Goal: Task Accomplishment & Management: Manage account settings

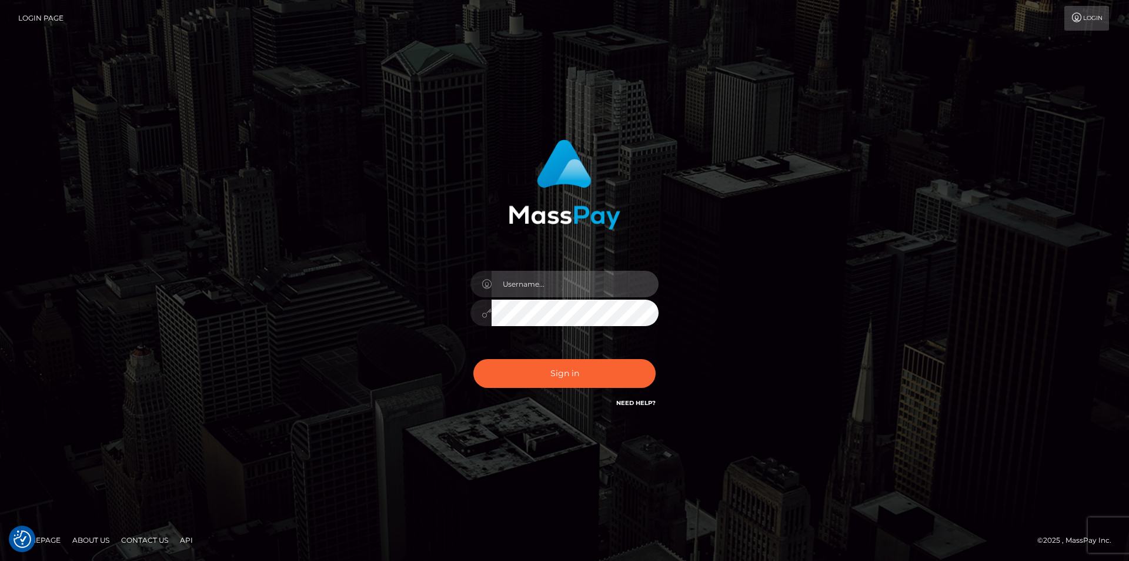
click at [519, 287] on input "text" at bounding box center [575, 284] width 167 height 26
type input "[PERSON_NAME][DOMAIN_NAME]"
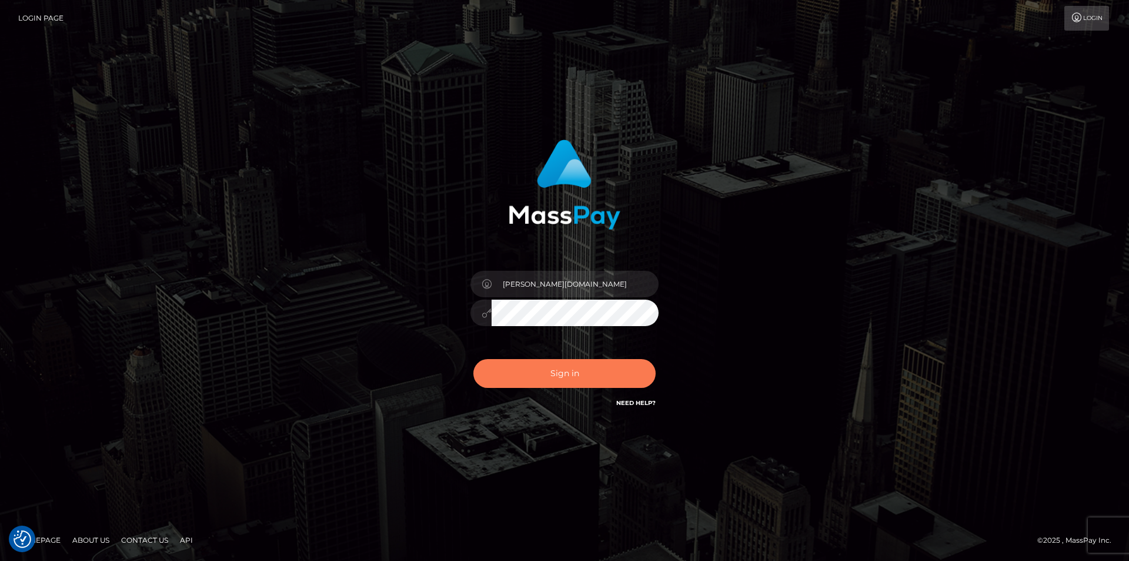
click at [542, 376] on button "Sign in" at bounding box center [565, 373] width 182 height 29
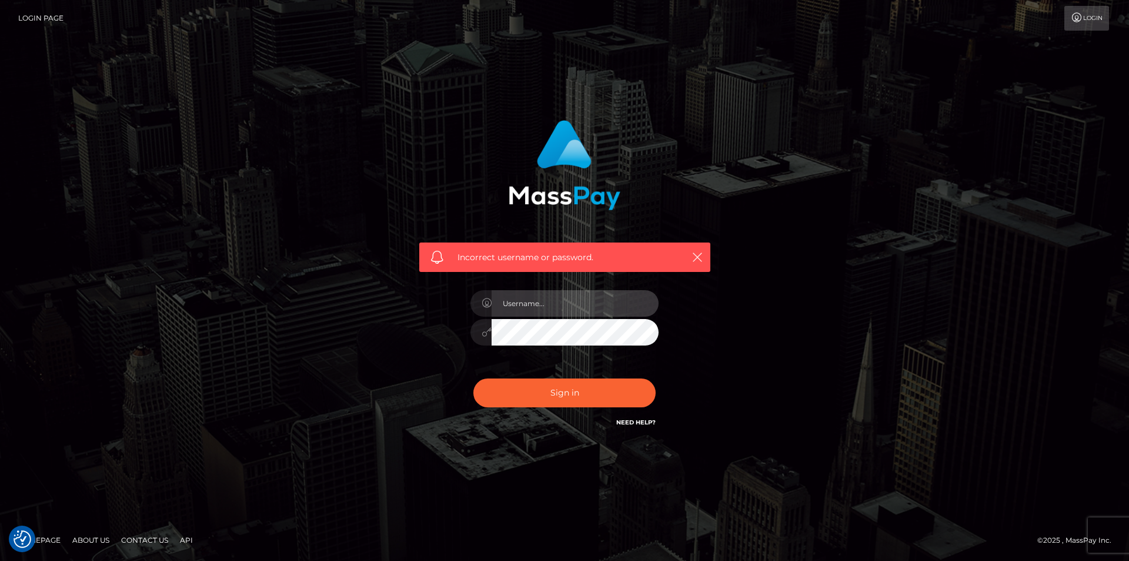
click at [535, 304] on input "text" at bounding box center [575, 303] width 167 height 26
type input "Leeroy.VIP"
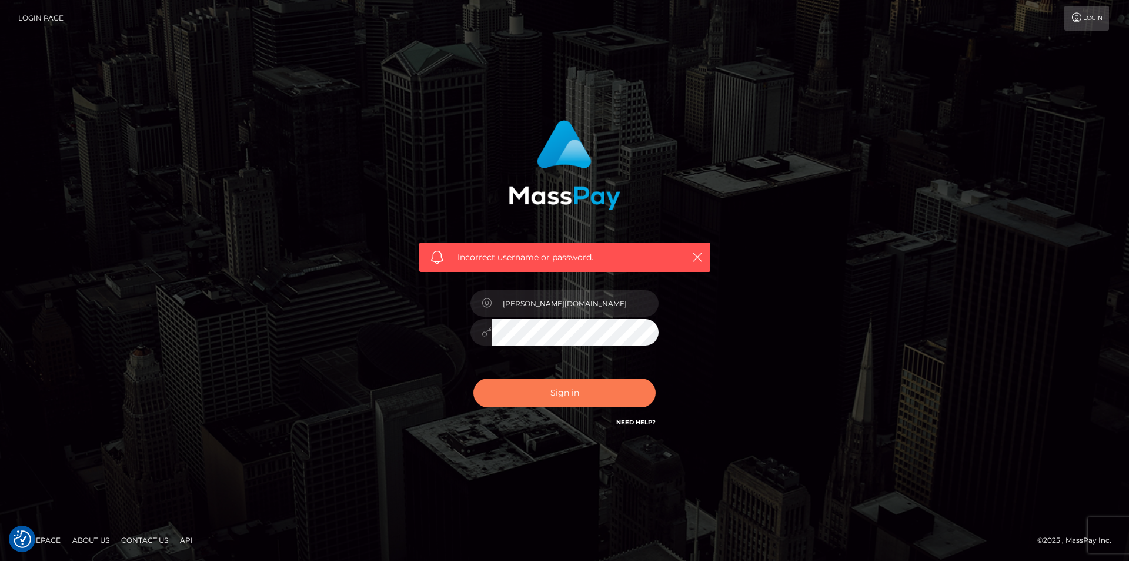
click at [528, 379] on button "Sign in" at bounding box center [565, 392] width 182 height 29
click at [632, 415] on div "Sign in Need Help?" at bounding box center [565, 397] width 206 height 52
click at [639, 424] on link "Need Help?" at bounding box center [636, 422] width 39 height 8
click at [633, 421] on link "Need Help?" at bounding box center [636, 422] width 39 height 8
click at [638, 424] on link "Need Help?" at bounding box center [636, 422] width 39 height 8
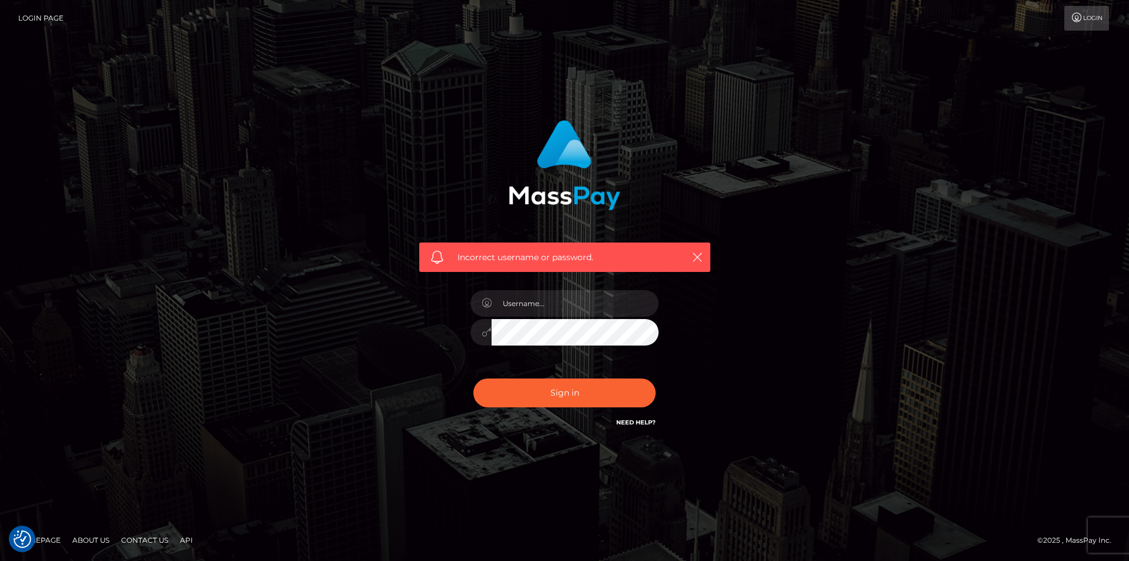
click at [1090, 14] on link "Login" at bounding box center [1087, 18] width 45 height 25
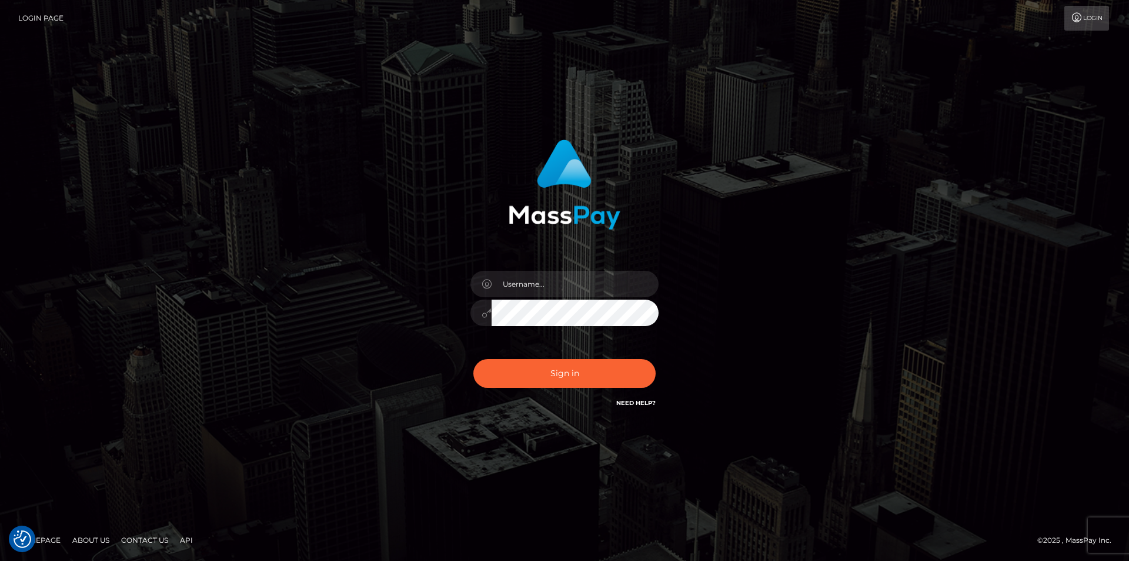
click at [636, 403] on link "Need Help?" at bounding box center [636, 403] width 39 height 8
click at [627, 404] on link "Need Help?" at bounding box center [636, 403] width 39 height 8
click at [547, 277] on input "text" at bounding box center [575, 284] width 167 height 26
type input "leeroy.samuels@patrianna.com"
click at [612, 382] on button "Sign in" at bounding box center [565, 373] width 182 height 29
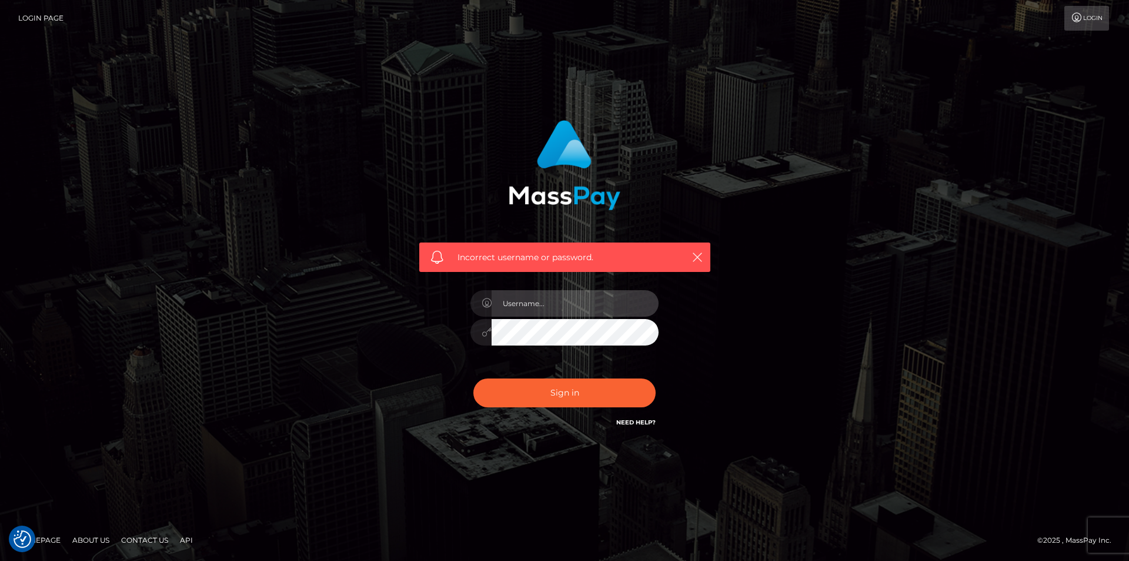
click at [589, 306] on input "text" at bounding box center [575, 303] width 167 height 26
click at [643, 421] on link "Need Help?" at bounding box center [636, 422] width 39 height 8
click at [633, 424] on link "Need Help?" at bounding box center [636, 422] width 39 height 8
click at [1075, 14] on icon at bounding box center [1077, 17] width 12 height 9
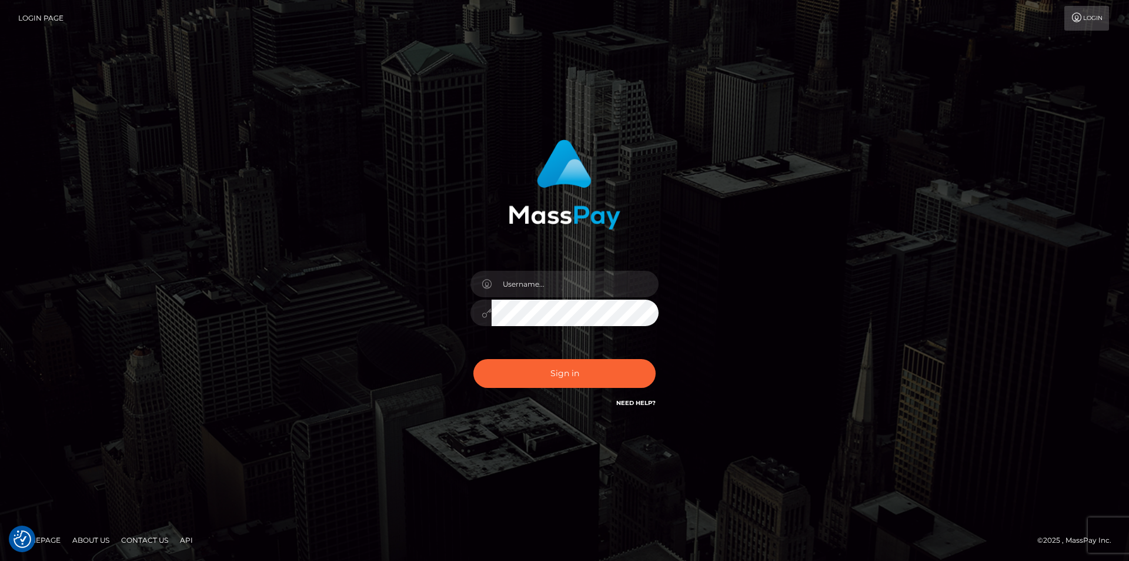
click at [648, 398] on h6 "Need Help?" at bounding box center [636, 402] width 39 height 10
click at [625, 402] on link "Need Help?" at bounding box center [636, 403] width 39 height 8
click at [642, 407] on div "Need Help?" at bounding box center [636, 404] width 39 height 15
click at [639, 400] on link "Need Help?" at bounding box center [636, 403] width 39 height 8
click at [515, 294] on input "text" at bounding box center [575, 284] width 167 height 26
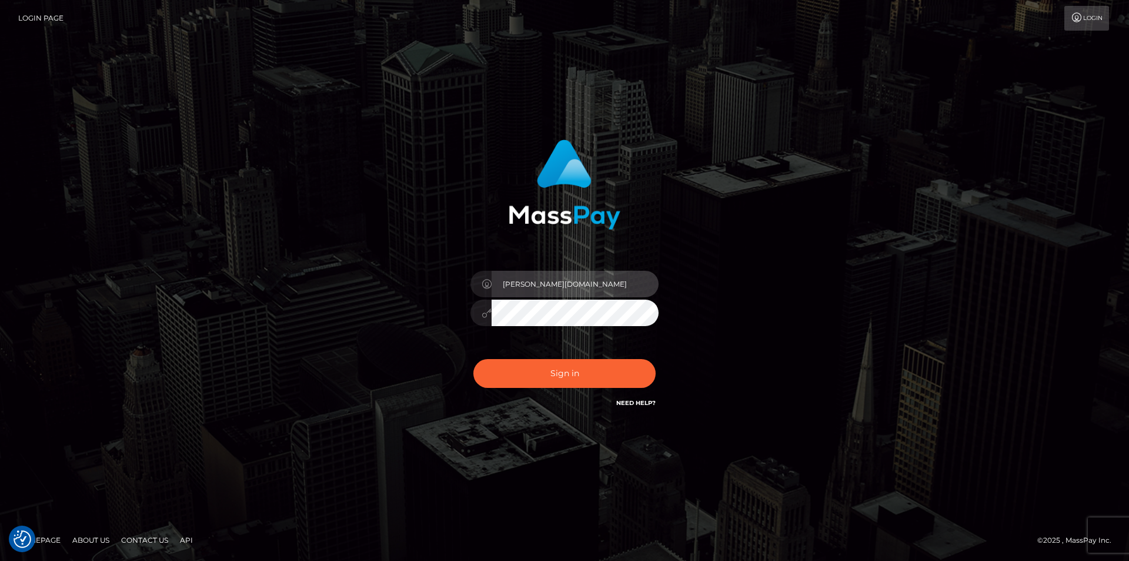
click at [570, 286] on input "Leeroy.VIP" at bounding box center [575, 284] width 167 height 26
type input "Leeroy.VIP"
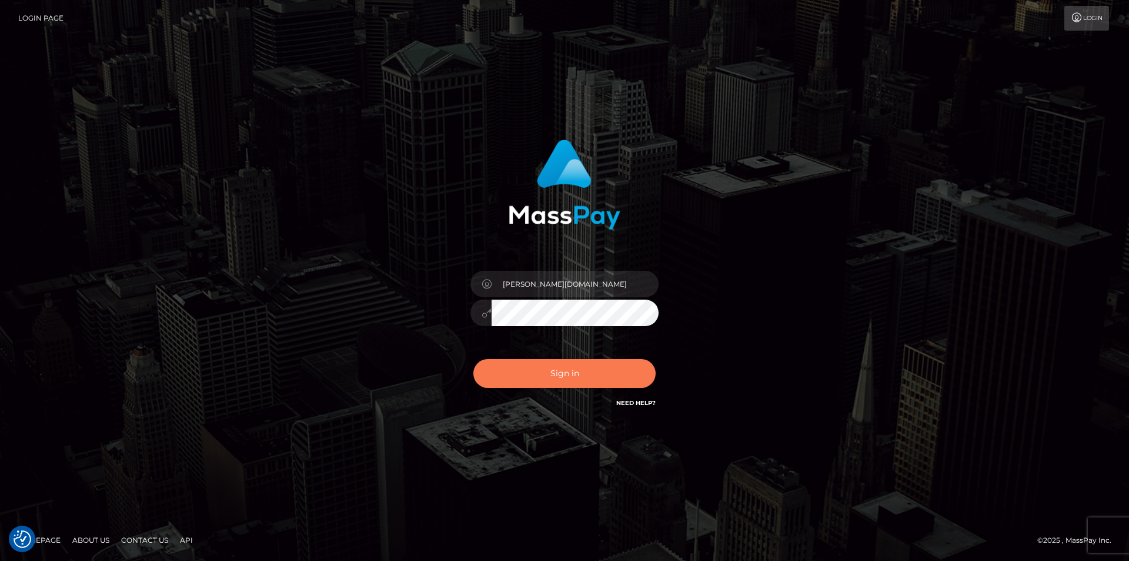
click at [540, 371] on button "Sign in" at bounding box center [565, 373] width 182 height 29
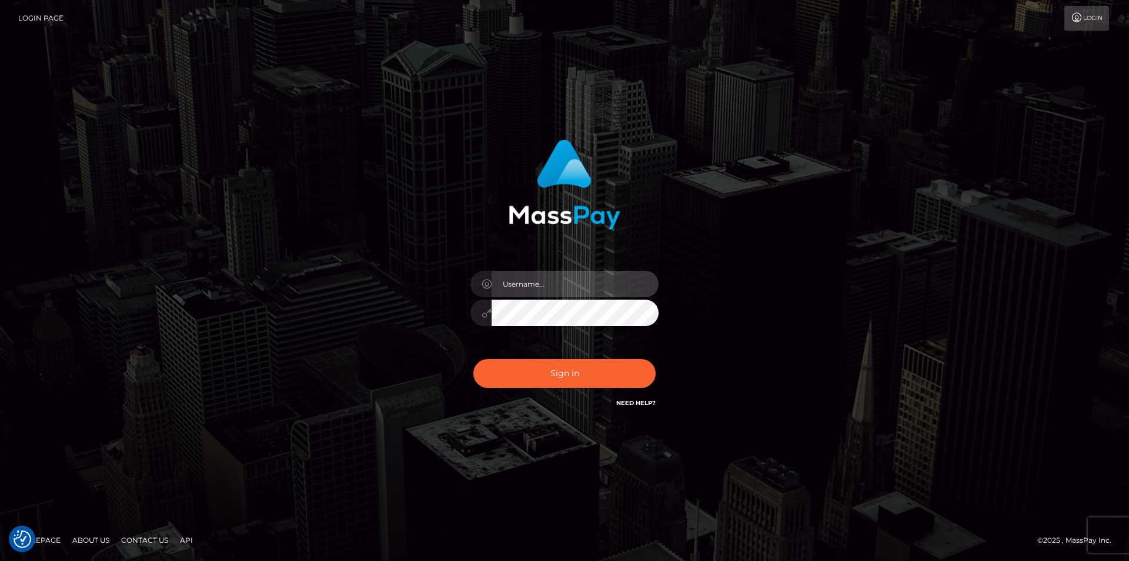
click at [529, 286] on input "text" at bounding box center [575, 284] width 167 height 26
type input "[PERSON_NAME][DOMAIN_NAME]"
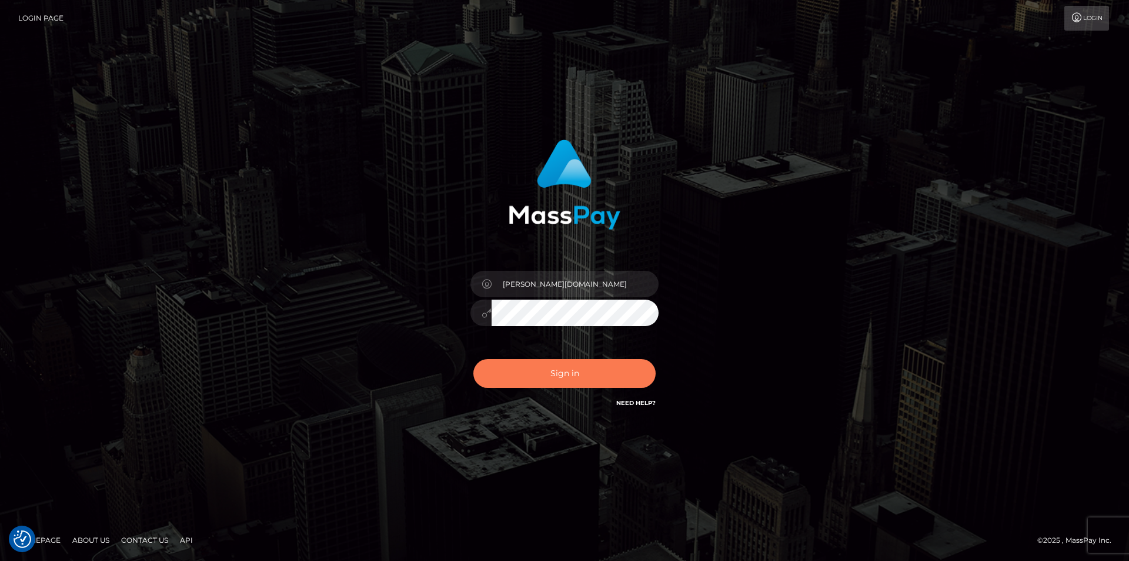
click at [581, 383] on button "Sign in" at bounding box center [565, 373] width 182 height 29
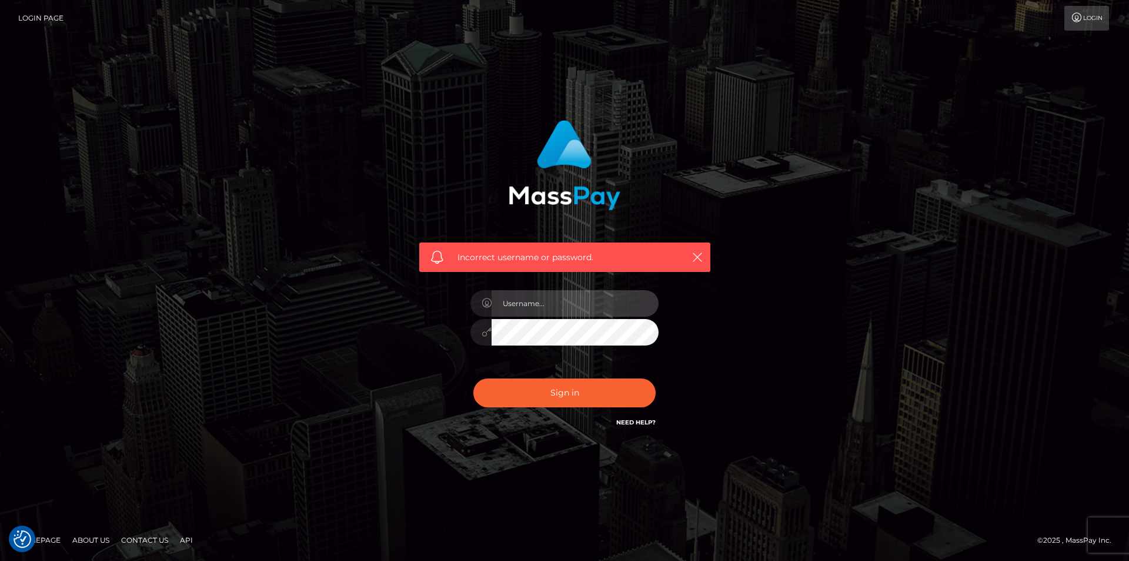
drag, startPoint x: 522, startPoint y: 305, endPoint x: 526, endPoint y: 311, distance: 6.9
click at [522, 305] on input "text" at bounding box center [575, 303] width 167 height 26
type input "[PERSON_NAME][DOMAIN_NAME]"
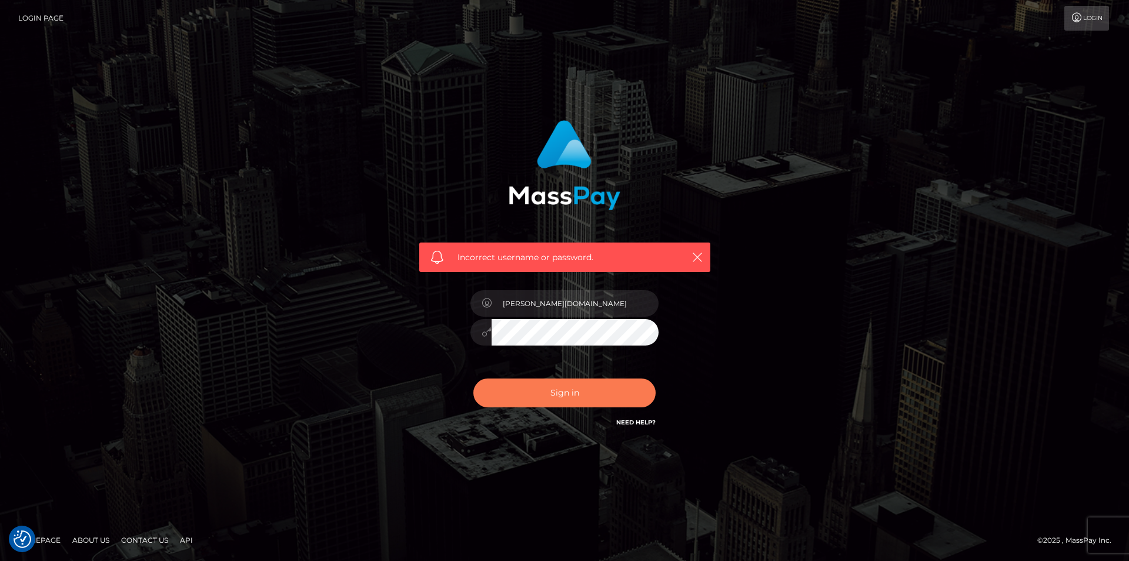
click at [548, 398] on button "Sign in" at bounding box center [565, 392] width 182 height 29
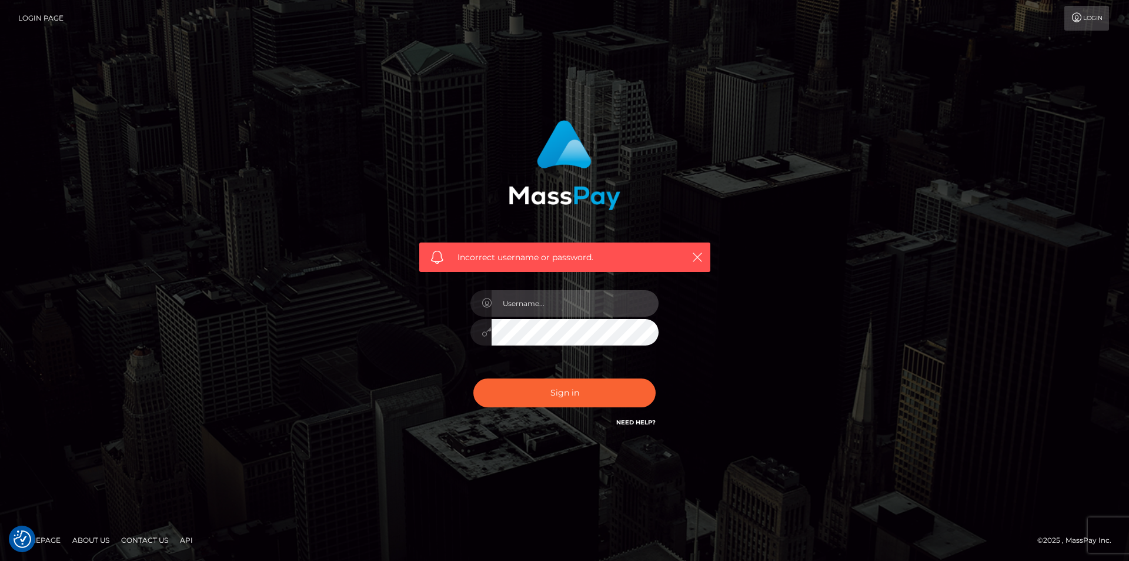
click at [571, 303] on input "text" at bounding box center [575, 303] width 167 height 26
type input "[PERSON_NAME][DOMAIN_NAME]"
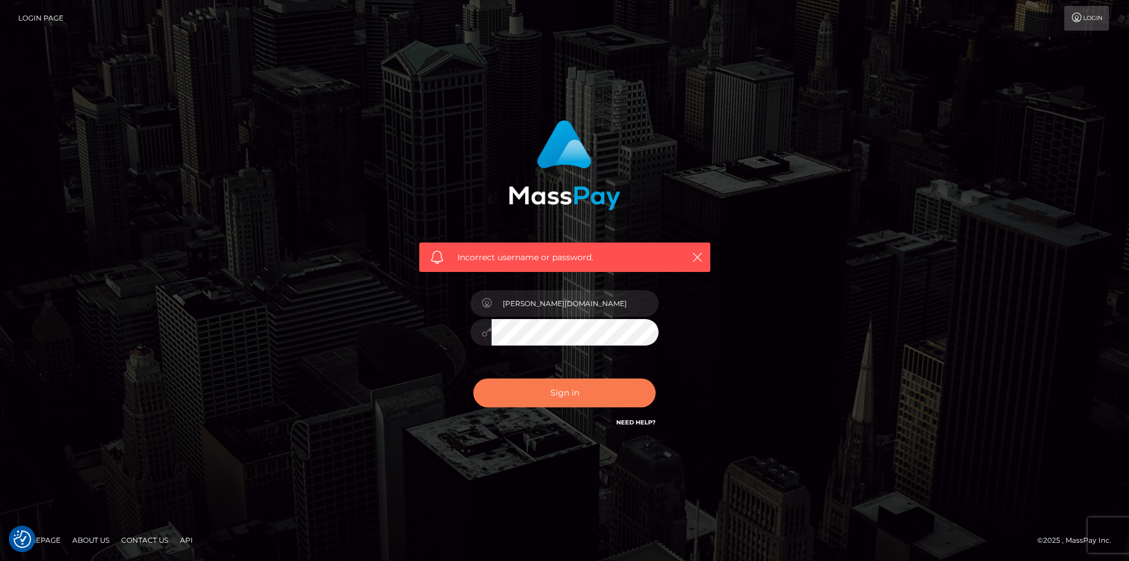
click at [520, 384] on button "Sign in" at bounding box center [565, 392] width 182 height 29
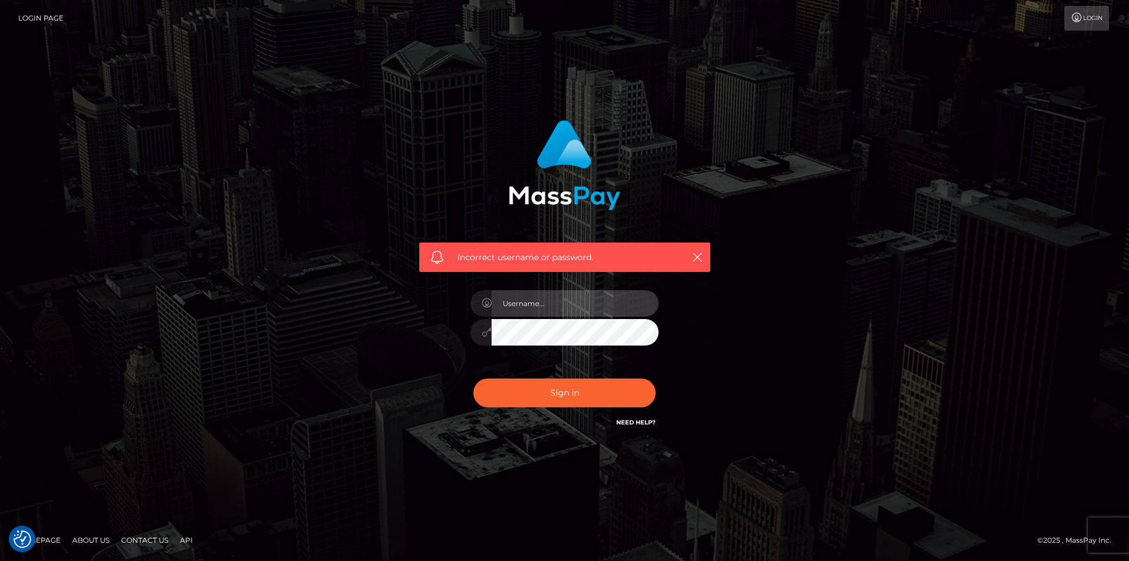
click at [544, 312] on input "text" at bounding box center [575, 303] width 167 height 26
paste input "Leeroy.megabonanza"
type input "Leeroy.megabonanza"
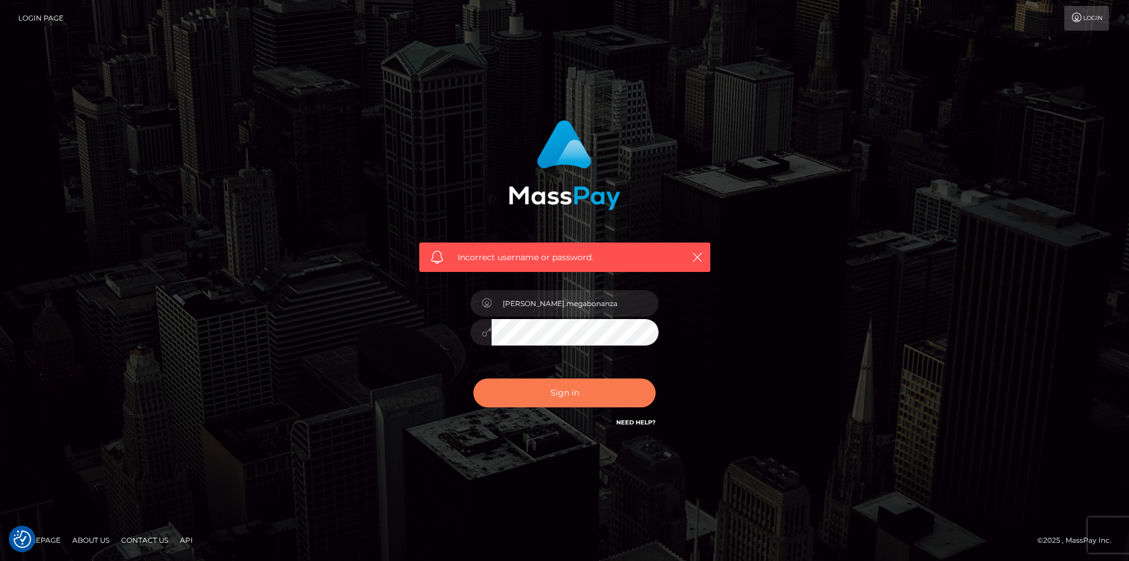
click at [535, 393] on button "Sign in" at bounding box center [565, 392] width 182 height 29
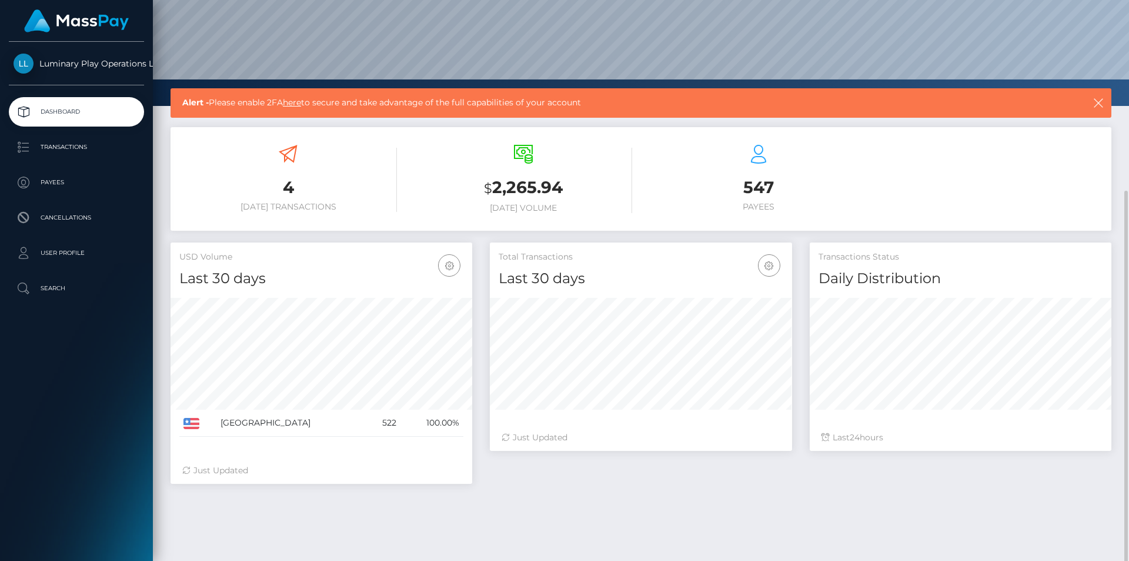
scroll to position [175, 0]
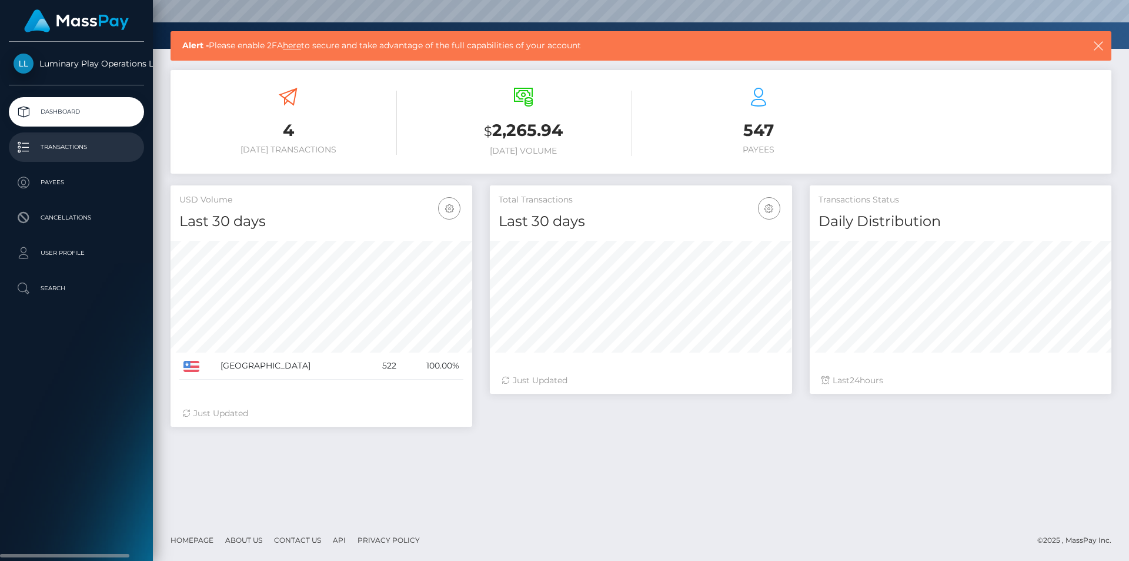
click at [99, 148] on p "Transactions" at bounding box center [77, 147] width 126 height 18
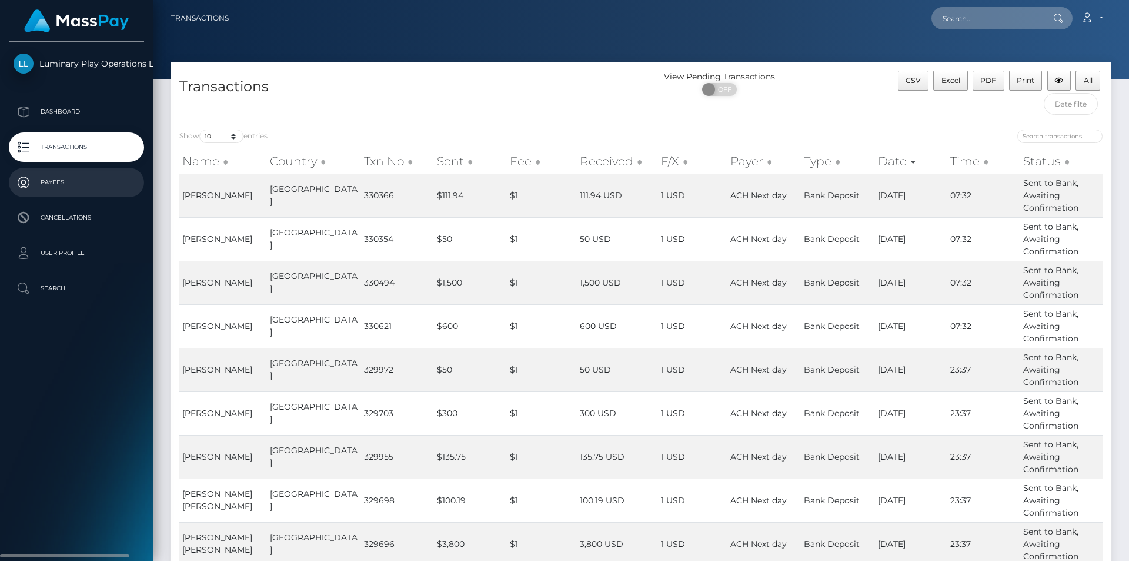
click at [68, 181] on p "Payees" at bounding box center [77, 183] width 126 height 18
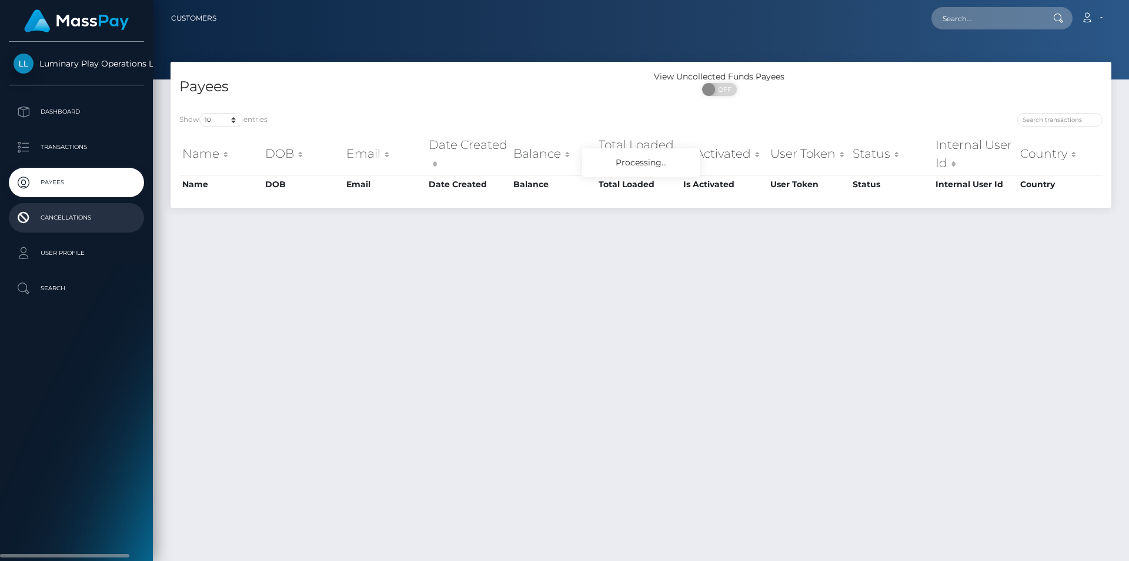
click at [62, 218] on p "Cancellations" at bounding box center [77, 218] width 126 height 18
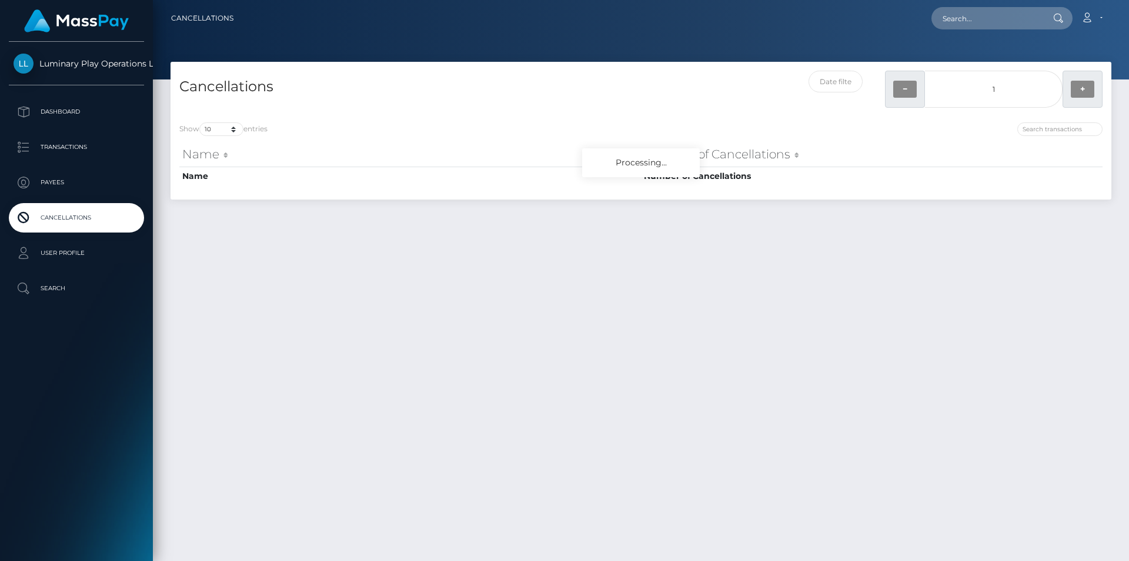
click at [59, 111] on p "Dashboard" at bounding box center [77, 112] width 126 height 18
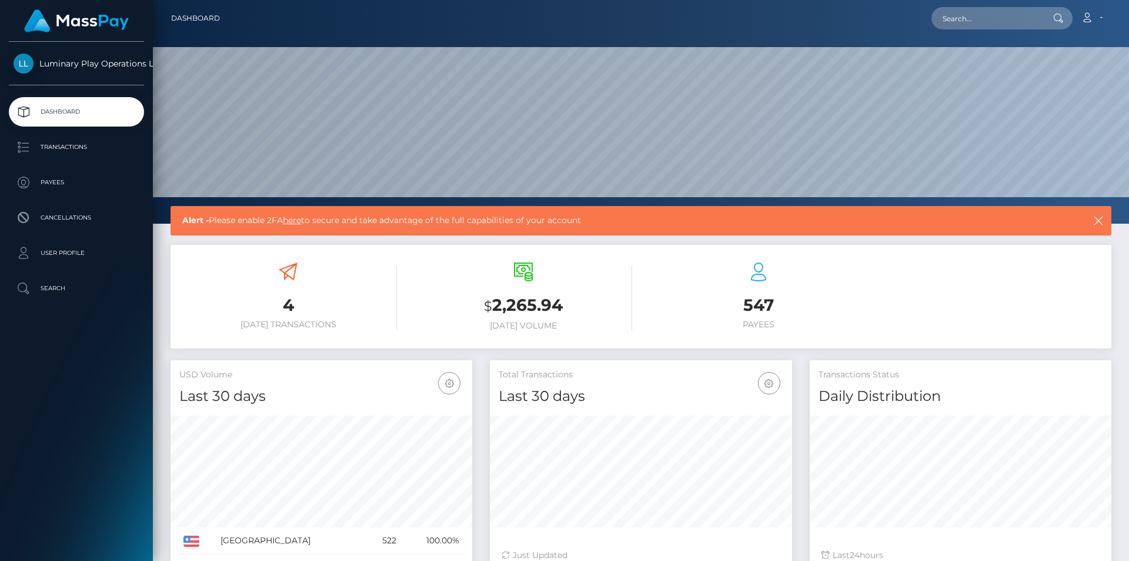
scroll to position [209, 302]
click at [88, 60] on span "Luminary Play Operations Limited" at bounding box center [76, 63] width 135 height 11
click at [32, 64] on span "Luminary Play Operations Limited" at bounding box center [76, 63] width 135 height 11
click at [62, 179] on p "Payees" at bounding box center [77, 183] width 126 height 18
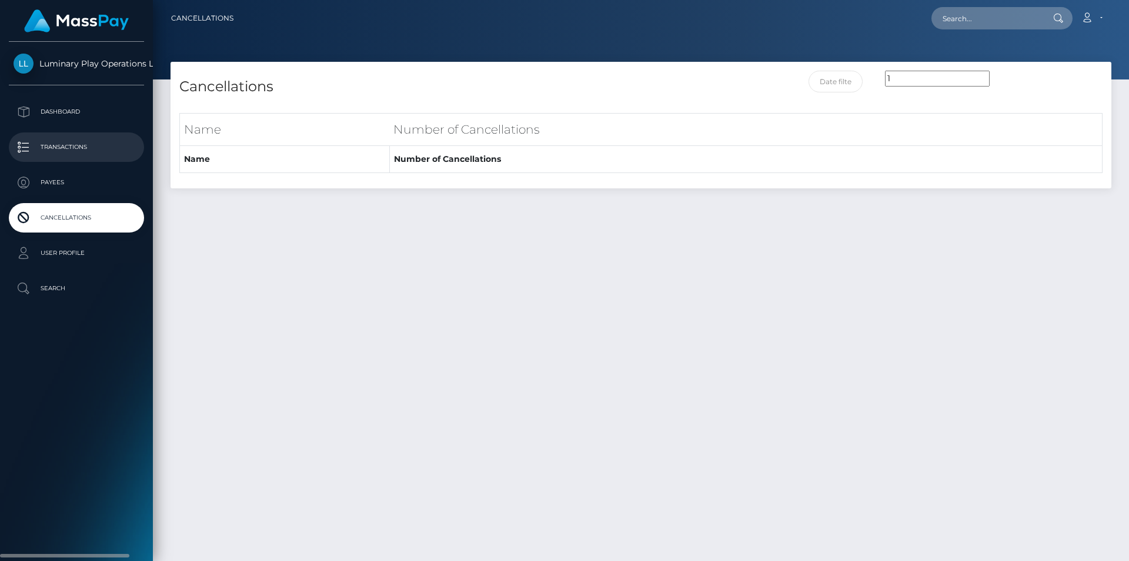
click at [89, 144] on p "Transactions" at bounding box center [77, 147] width 126 height 18
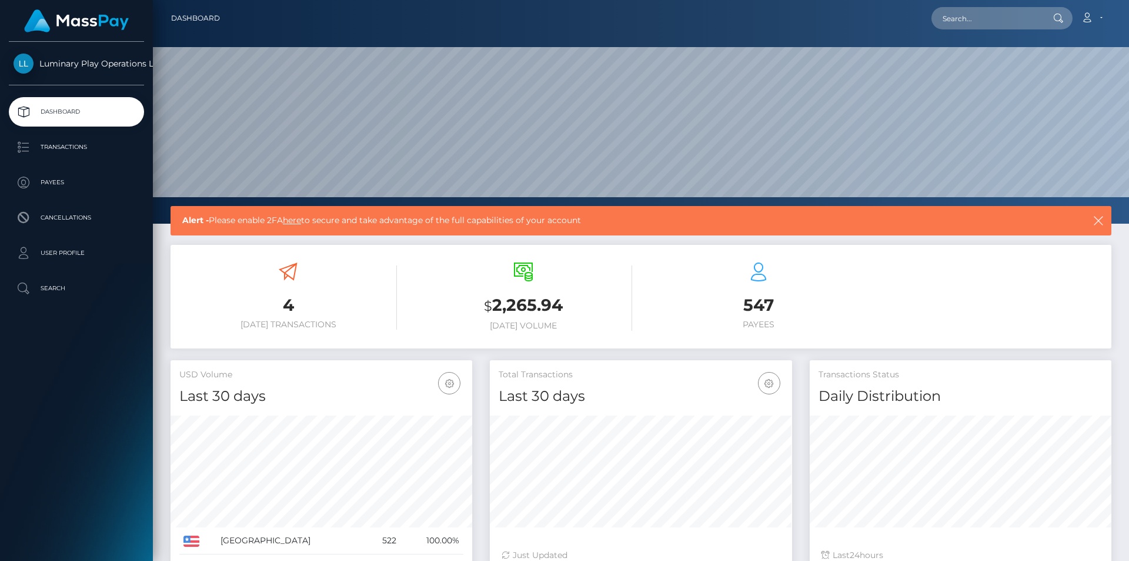
scroll to position [209, 302]
